Goal: Task Accomplishment & Management: Manage account settings

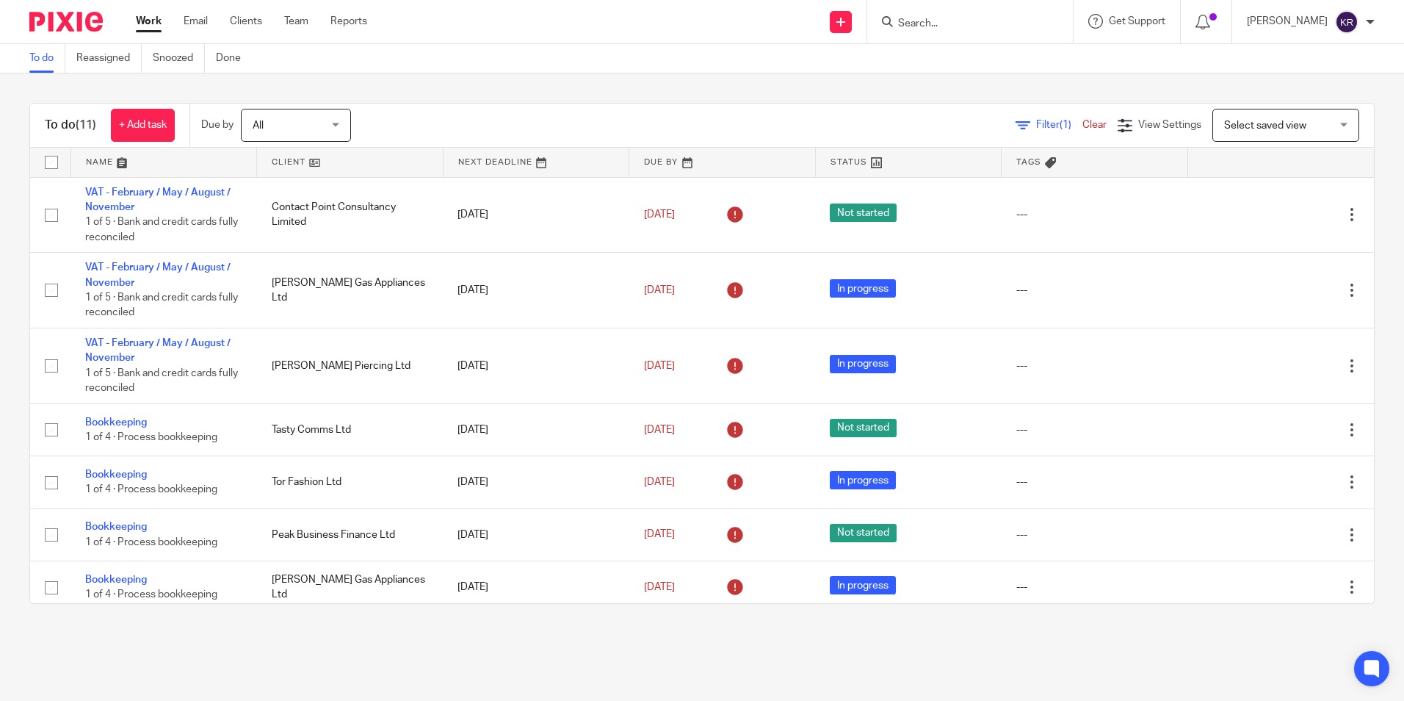
click at [339, 125] on div "All All" at bounding box center [296, 125] width 110 height 33
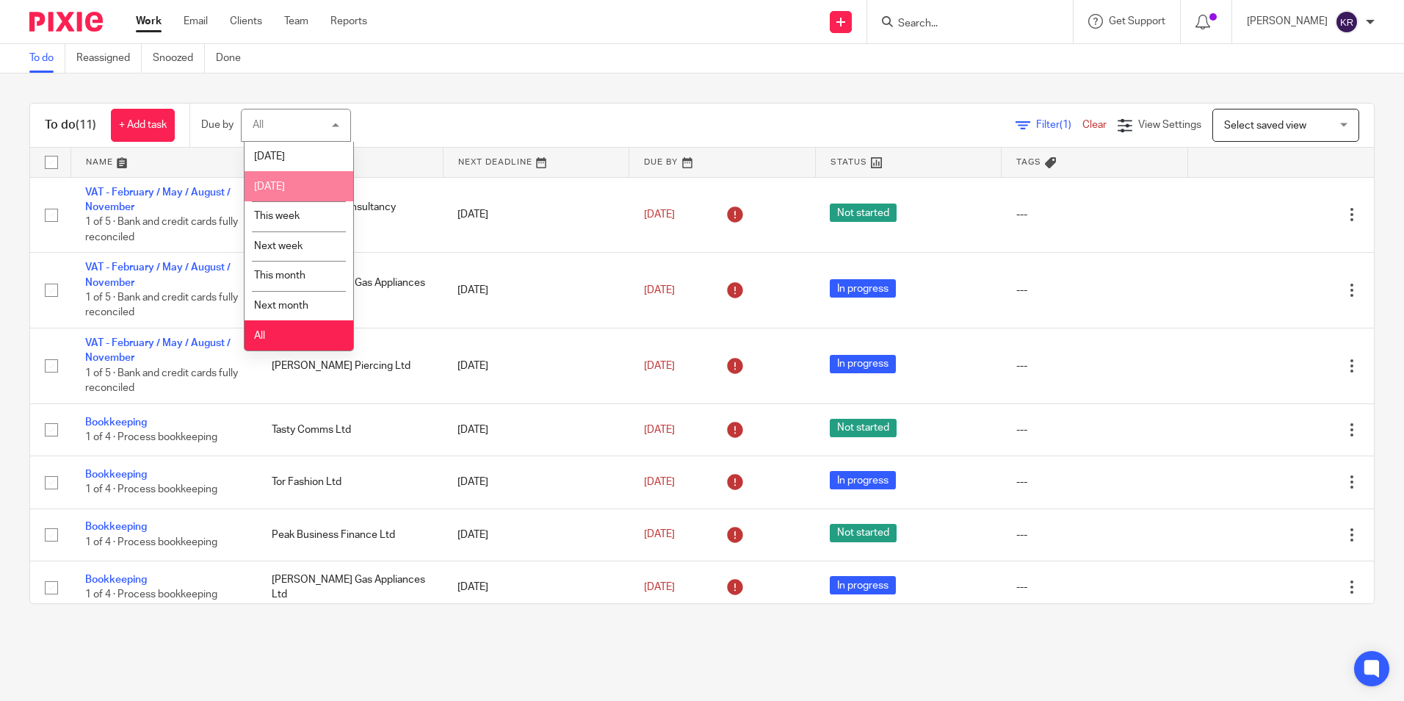
click at [308, 189] on li "[DATE]" at bounding box center [299, 186] width 109 height 30
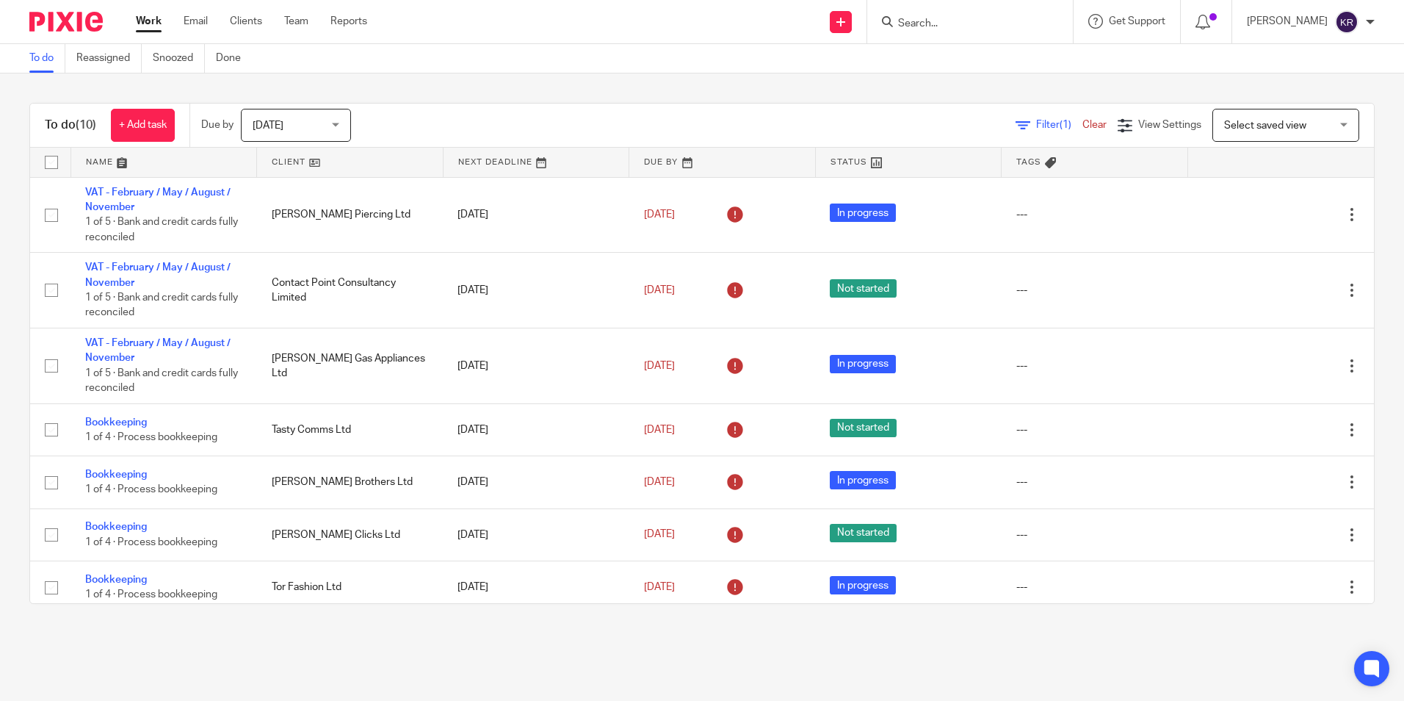
click at [335, 123] on div "Tomorrow Tomorrow" at bounding box center [296, 125] width 110 height 33
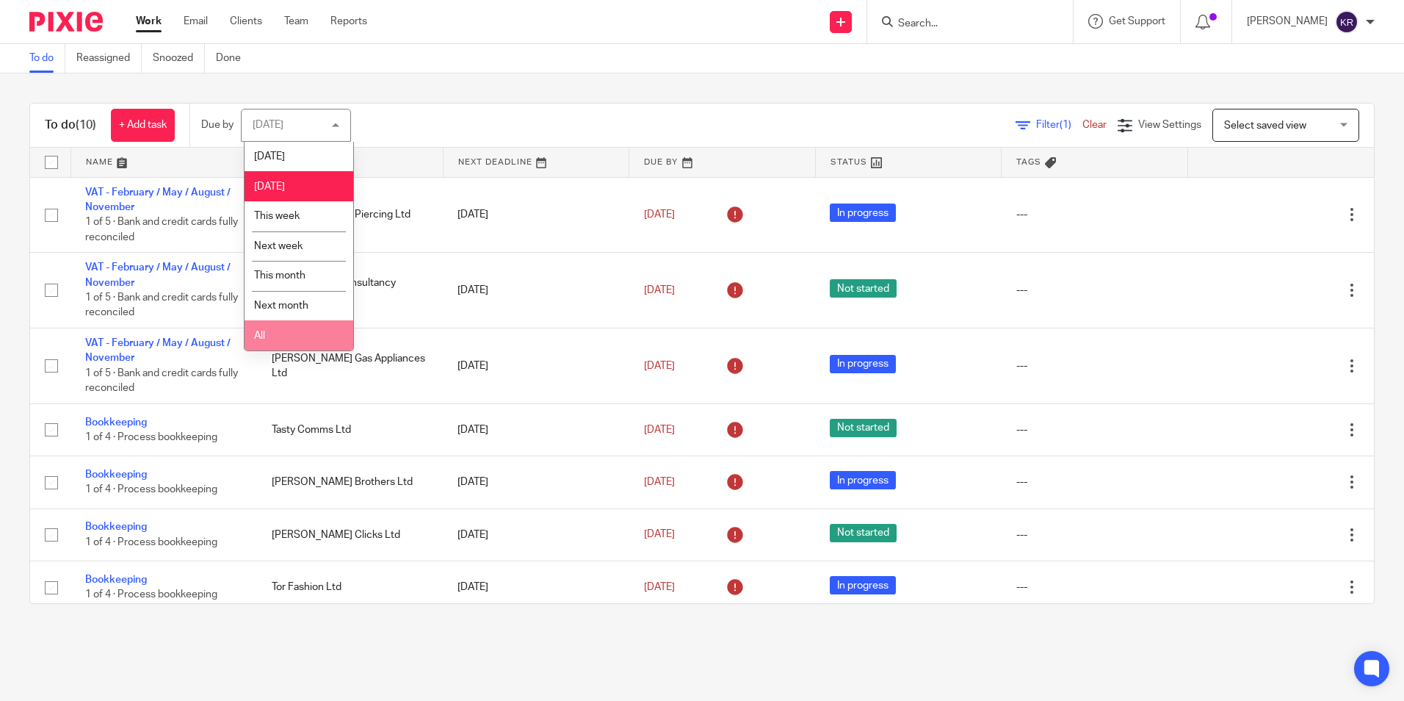
click at [313, 334] on li "All" at bounding box center [299, 335] width 109 height 30
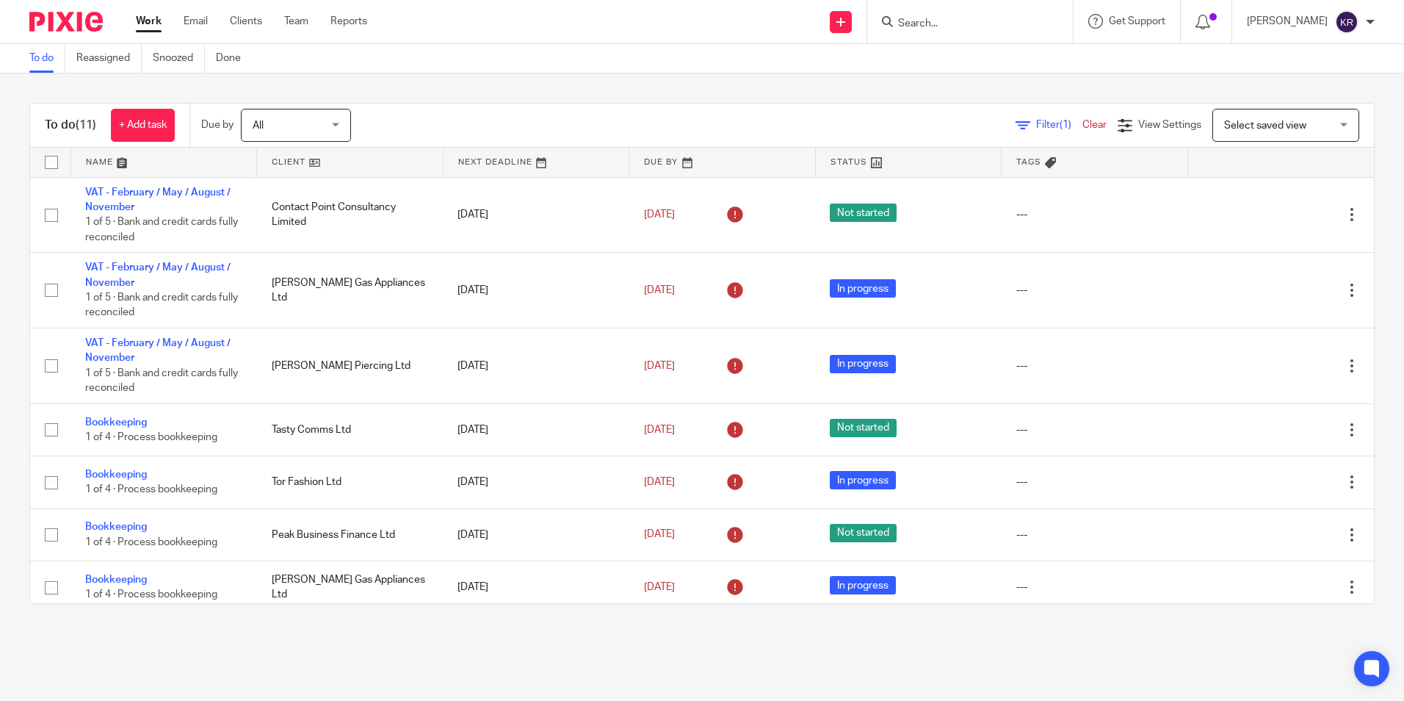
click at [13, 397] on div "To do (11) + Add task Due by All All Today Tomorrow This week Next week This mo…" at bounding box center [702, 353] width 1404 height 560
